Goal: Information Seeking & Learning: Understand process/instructions

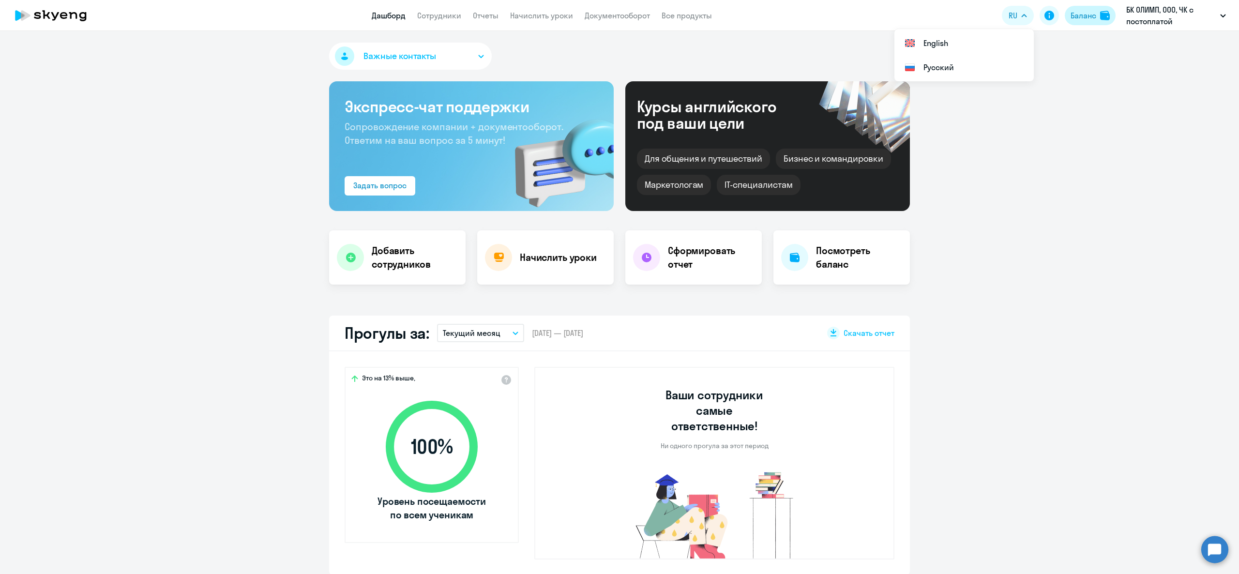
click at [1084, 8] on button "Баланс" at bounding box center [1090, 15] width 51 height 19
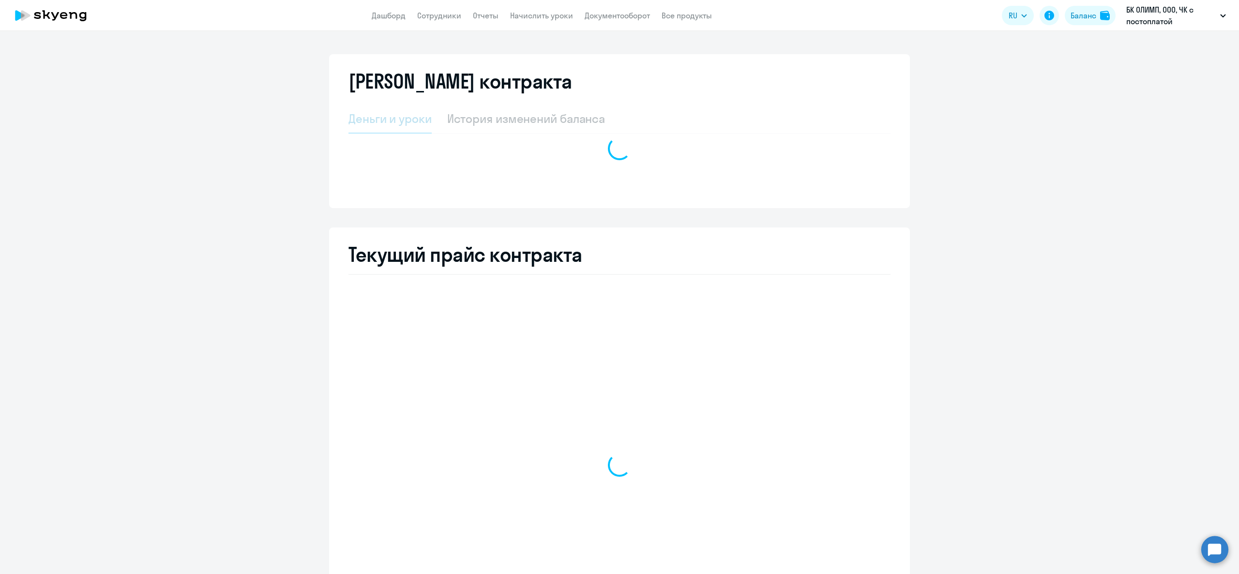
select select "english_adult_not_native_speaker"
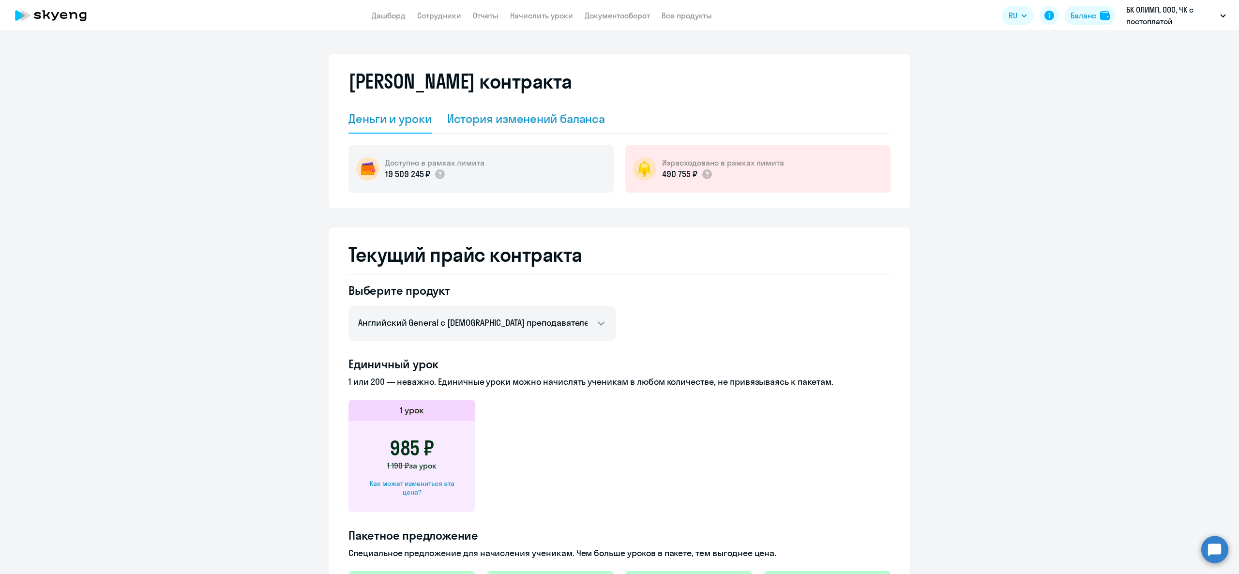
click at [529, 121] on div "История изменений баланса" at bounding box center [526, 118] width 158 height 15
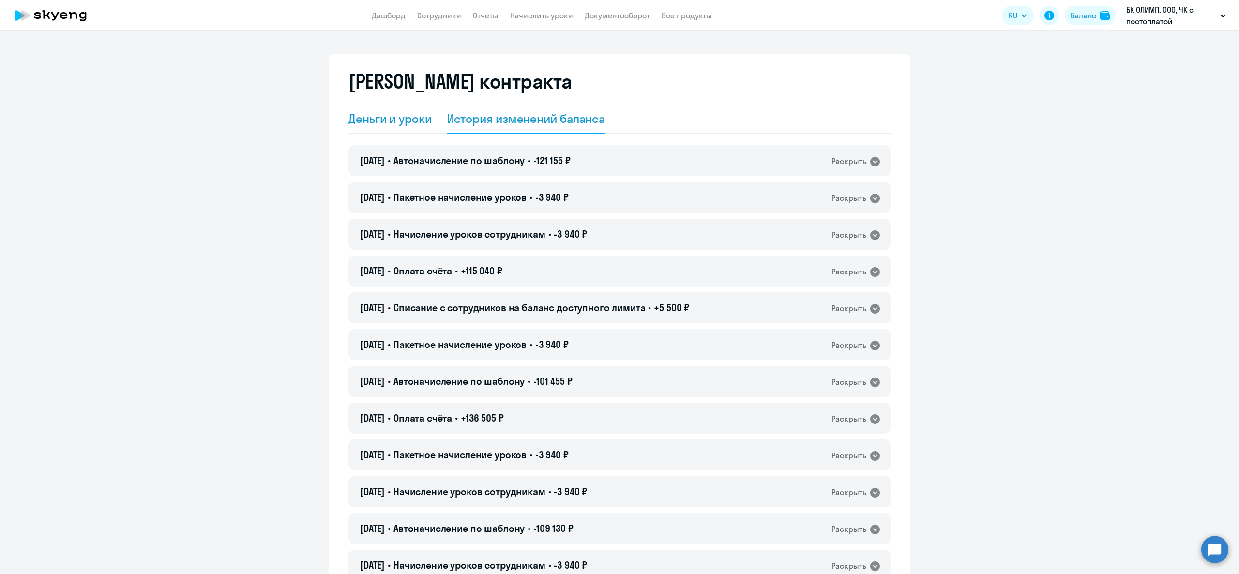
click at [393, 121] on div "Деньги и уроки" at bounding box center [389, 118] width 83 height 15
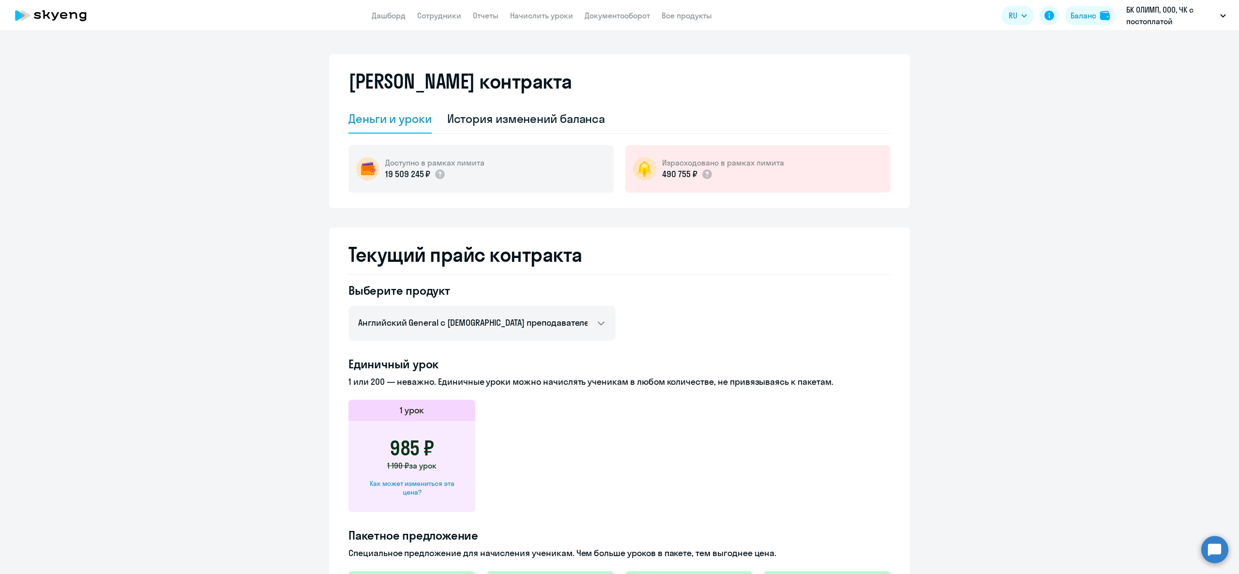
click at [427, 489] on div "Как может измениться эта цена?" at bounding box center [412, 487] width 96 height 17
select select "english_adult_not_native_speaker"
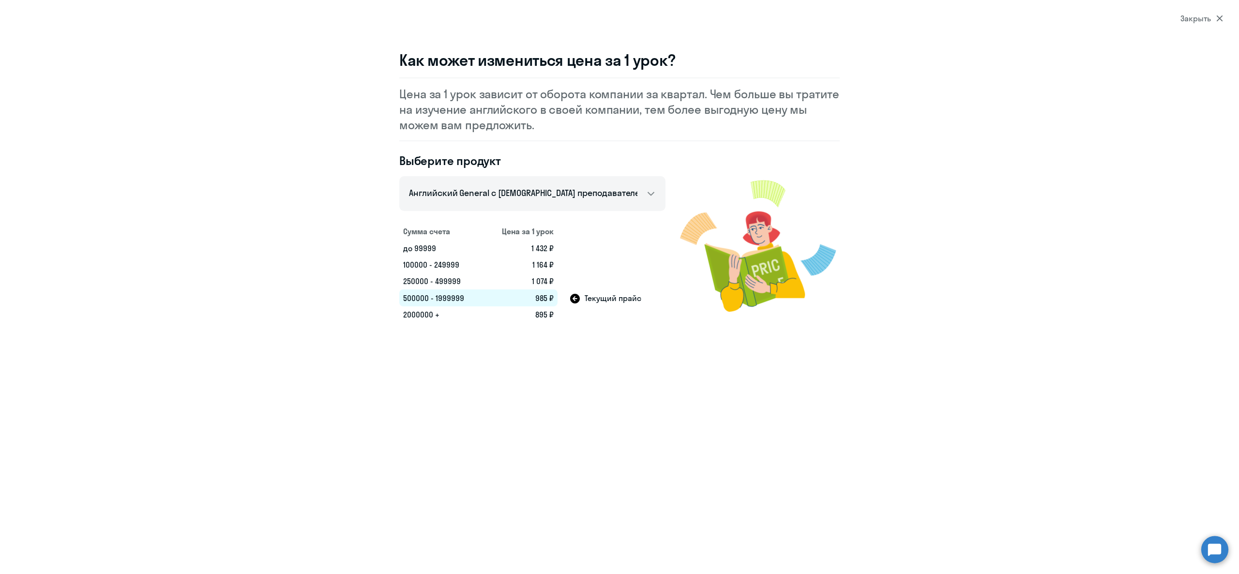
click at [1196, 23] on div "Закрыть" at bounding box center [1201, 19] width 43 height 12
